Goal: Book appointment/travel/reservation

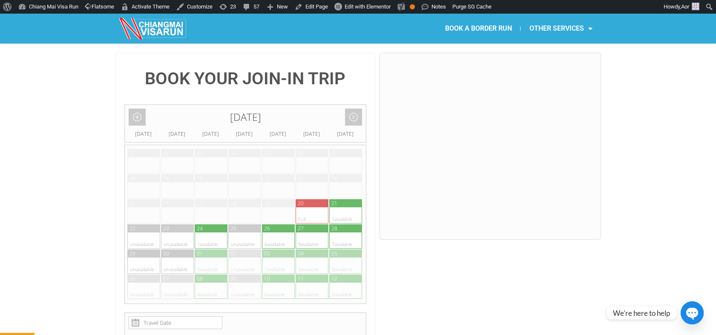
scroll to position [189, 0]
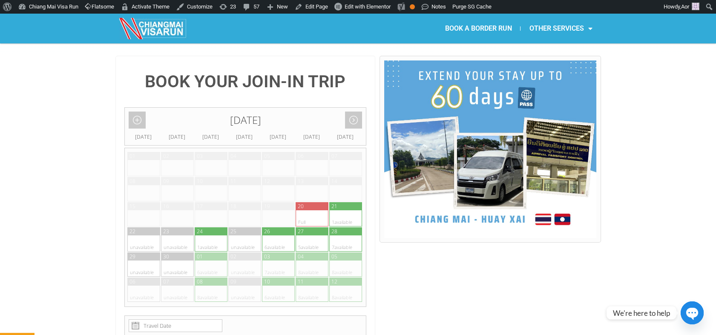
click at [341, 236] on div at bounding box center [337, 244] width 17 height 16
type input "[DATE]"
radio input "true"
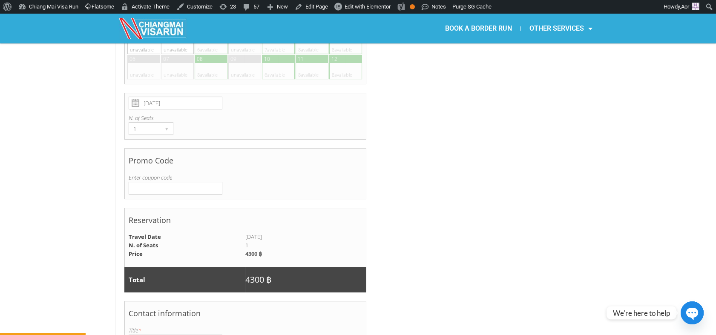
scroll to position [601, 0]
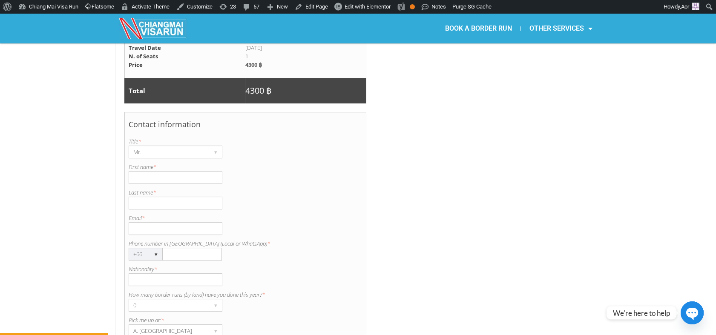
click at [178, 171] on input "First name *" at bounding box center [176, 177] width 94 height 13
type input "[PERSON_NAME]"
click at [149, 197] on input "Last name *" at bounding box center [176, 203] width 94 height 13
type input "Eyre"
click at [161, 274] on input "Nationality *" at bounding box center [176, 280] width 94 height 13
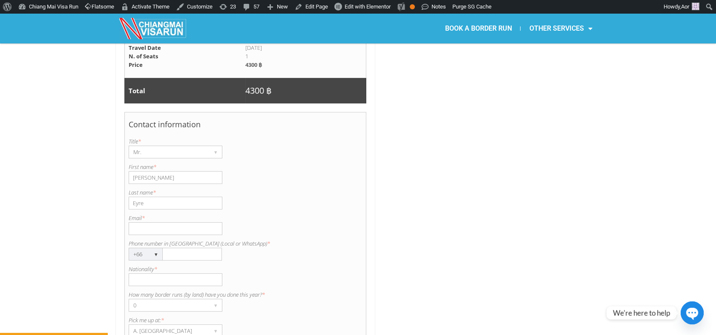
type input "British"
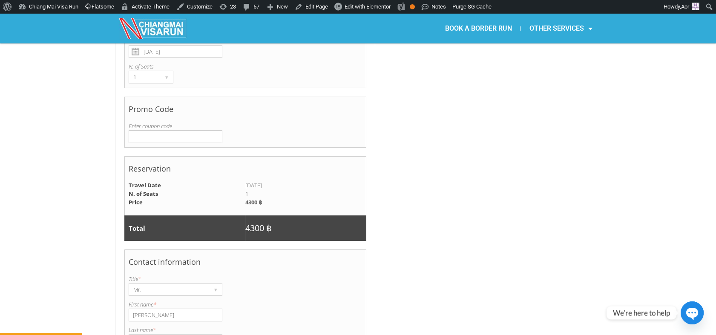
scroll to position [459, 0]
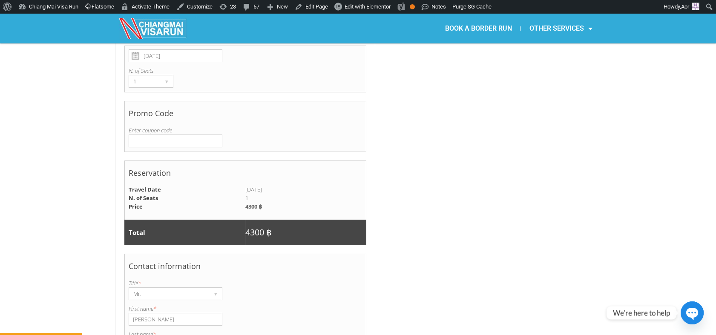
click at [159, 135] on input "Enter coupon code" at bounding box center [176, 141] width 94 height 13
paste input "EMBRACE"
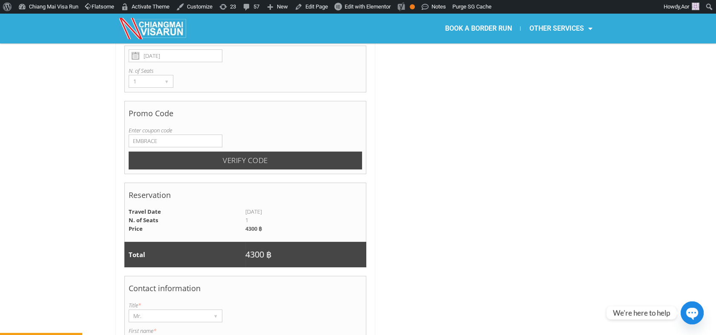
type input "EMBRACE"
click at [239, 152] on input "Verify code" at bounding box center [246, 161] width 234 height 18
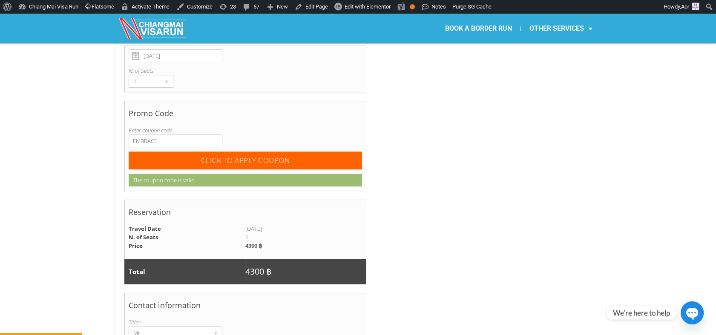
click at [65, 170] on div "BOOK YOUR JOIN-IN TRIP September 2025 Add month view Remove month view Next mon…" at bounding box center [358, 249] width 716 height 927
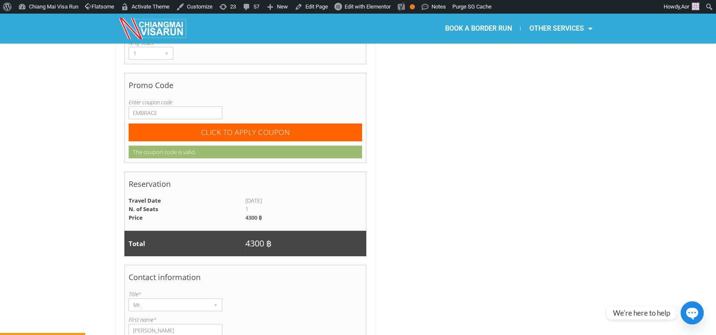
scroll to position [507, 0]
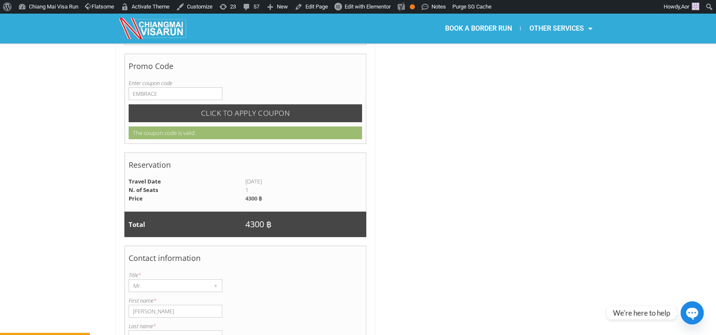
click at [259, 104] on input "CLICK TO APPLY COUPON" at bounding box center [246, 113] width 234 height 18
radio input "true"
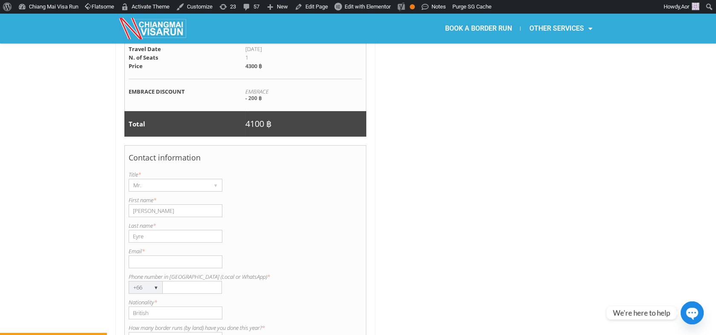
scroll to position [601, 0]
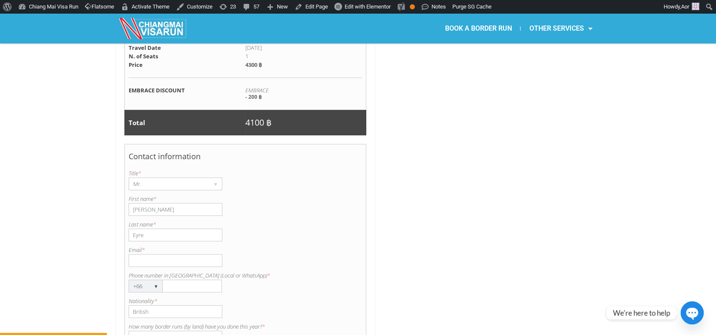
click at [170, 280] on input "Phone number in Thailand (Local or WhatsApp) *" at bounding box center [192, 286] width 59 height 13
paste input "0613730016"
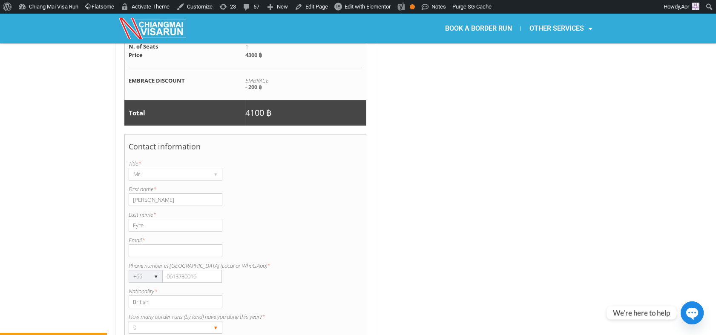
scroll to position [696, 0]
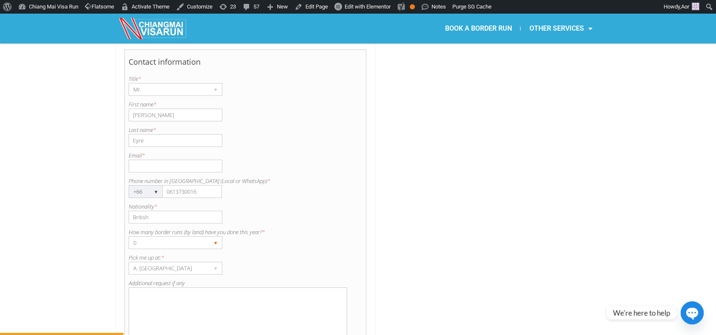
type input "0613730016"
click at [159, 237] on div "0" at bounding box center [167, 243] width 77 height 12
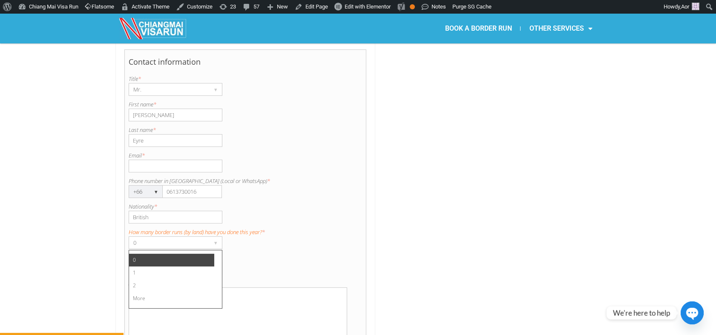
click at [313, 228] on label "How many border runs (by land) have you done this year? *" at bounding box center [246, 232] width 234 height 9
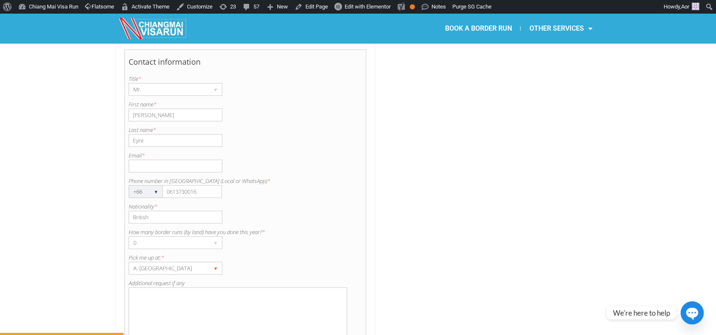
click at [179, 263] on div "A. [GEOGRAPHIC_DATA]" at bounding box center [167, 269] width 77 height 12
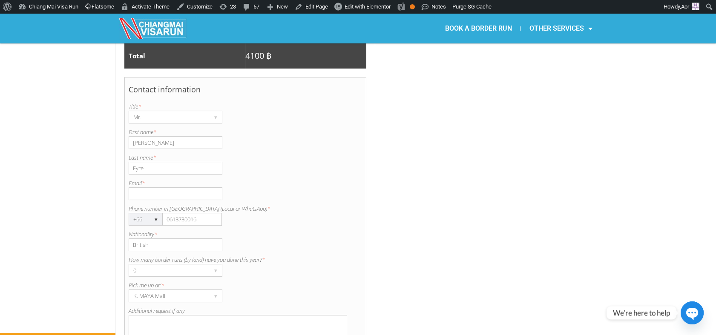
scroll to position [649, 0]
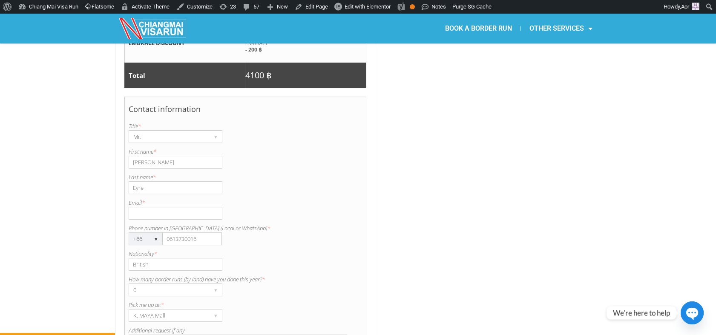
click at [154, 207] on input "Email *" at bounding box center [176, 213] width 94 height 13
paste input "chrismanaoembrace@gmail.com 06137300"
drag, startPoint x: 191, startPoint y: 191, endPoint x: 260, endPoint y: 187, distance: 69.6
click at [252, 199] on div "Email is invalid. Please enter a valid email. Email * chrismanaoembrace@gmail.c…" at bounding box center [246, 209] width 234 height 21
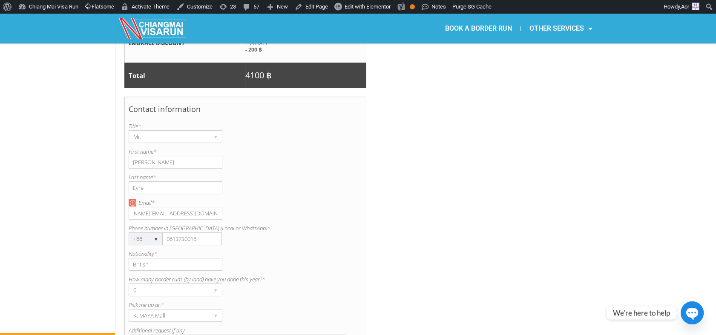
scroll to position [0, 0]
type input "chrismanaoembrace@gmail.com"
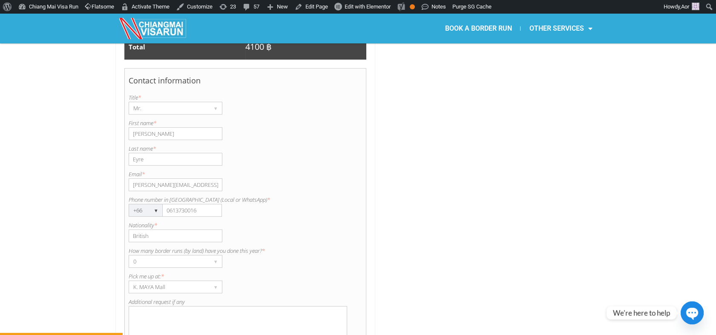
scroll to position [696, 0]
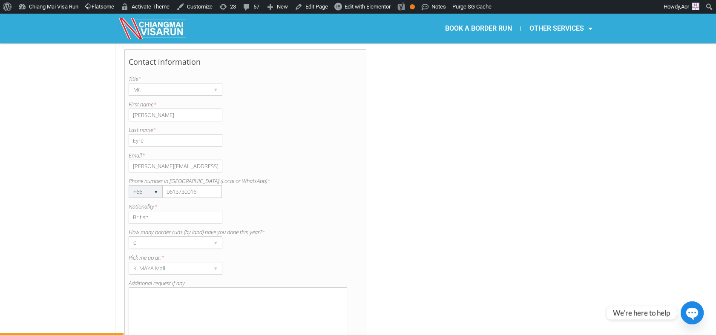
click at [486, 215] on div at bounding box center [490, 0] width 221 height 902
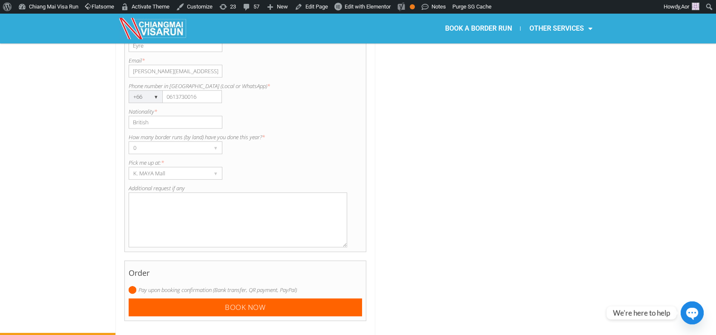
scroll to position [838, 0]
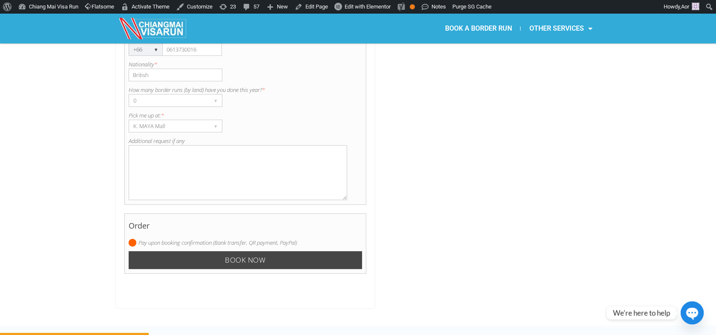
click at [252, 251] on input "Book now" at bounding box center [246, 260] width 234 height 18
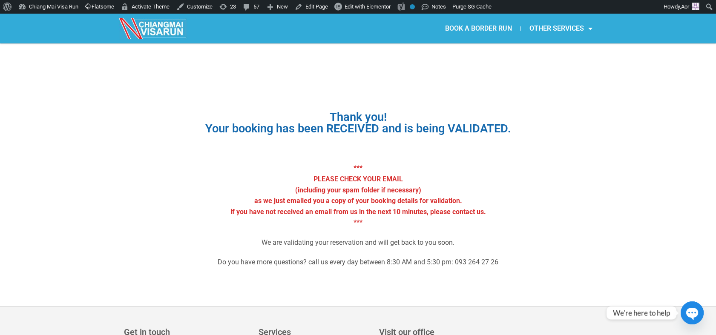
drag, startPoint x: 459, startPoint y: 33, endPoint x: 457, endPoint y: 28, distance: 5.7
click at [459, 33] on link "BOOK A BORDER RUN" at bounding box center [478, 29] width 84 height 20
